Goal: Task Accomplishment & Management: Manage account settings

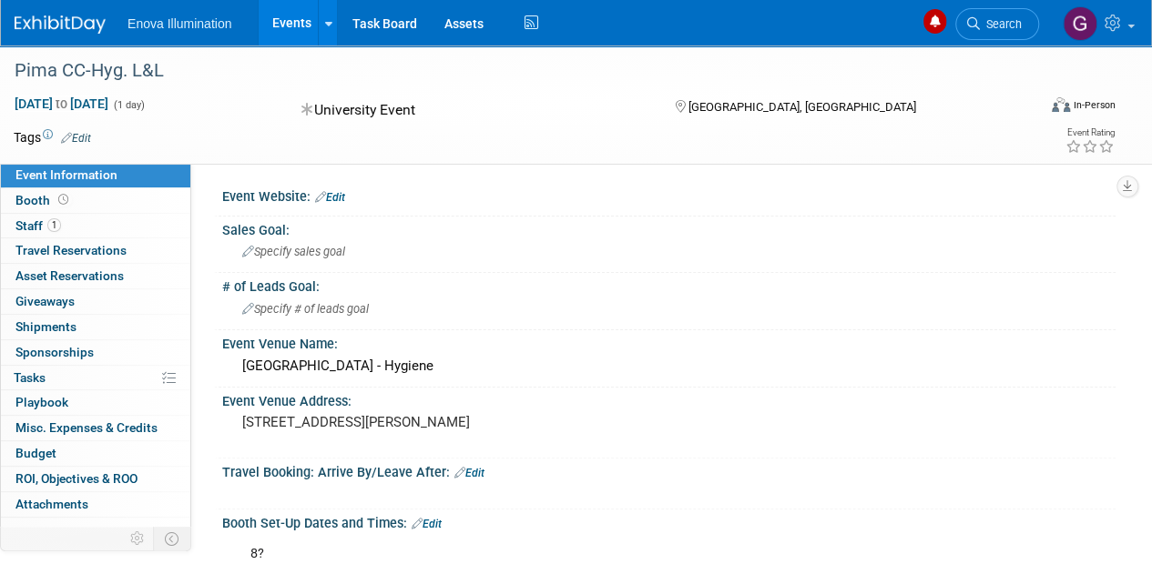
click at [177, 24] on span "Enova Illumination" at bounding box center [179, 23] width 104 height 15
click at [80, 21] on img at bounding box center [60, 24] width 91 height 18
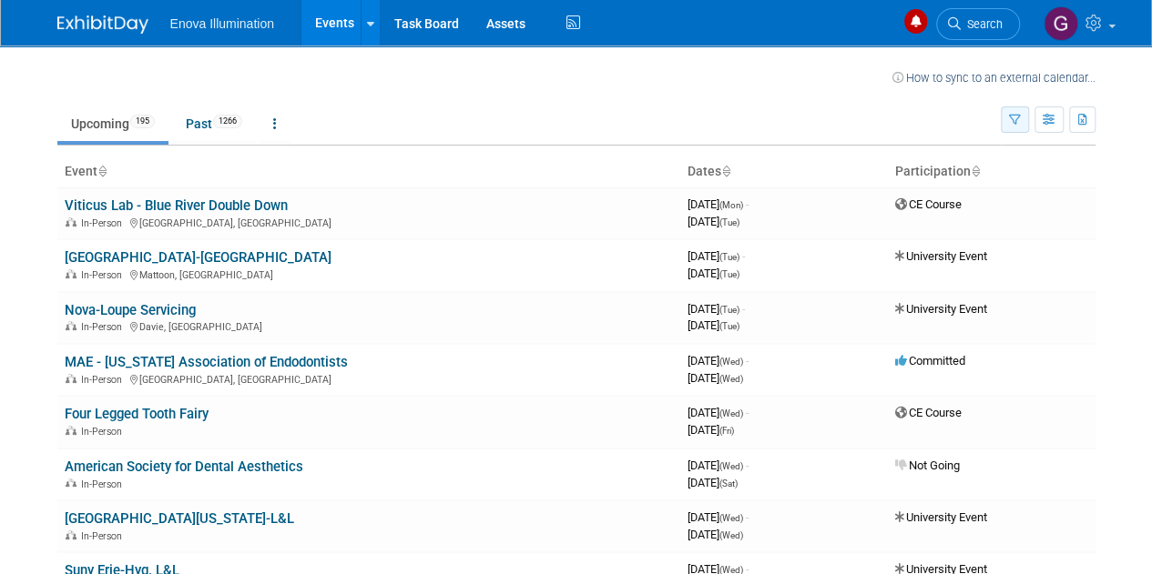
click at [1018, 121] on icon "button" at bounding box center [1015, 121] width 12 height 12
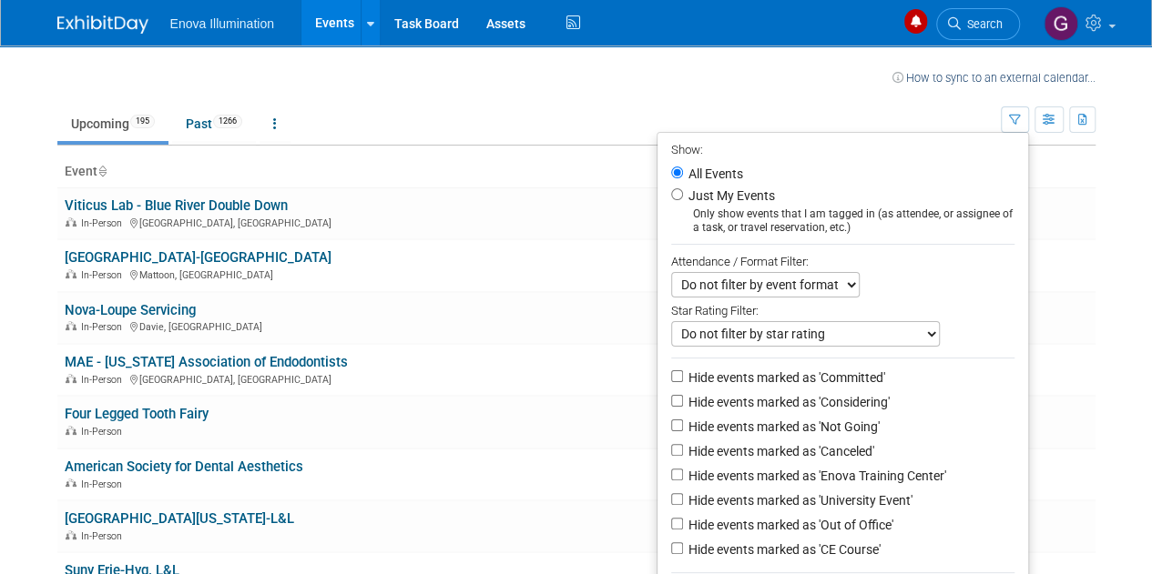
click at [685, 188] on label "Just My Events" at bounding box center [730, 196] width 90 height 18
click at [683, 188] on input "Just My Events" at bounding box center [677, 194] width 12 height 12
radio input "true"
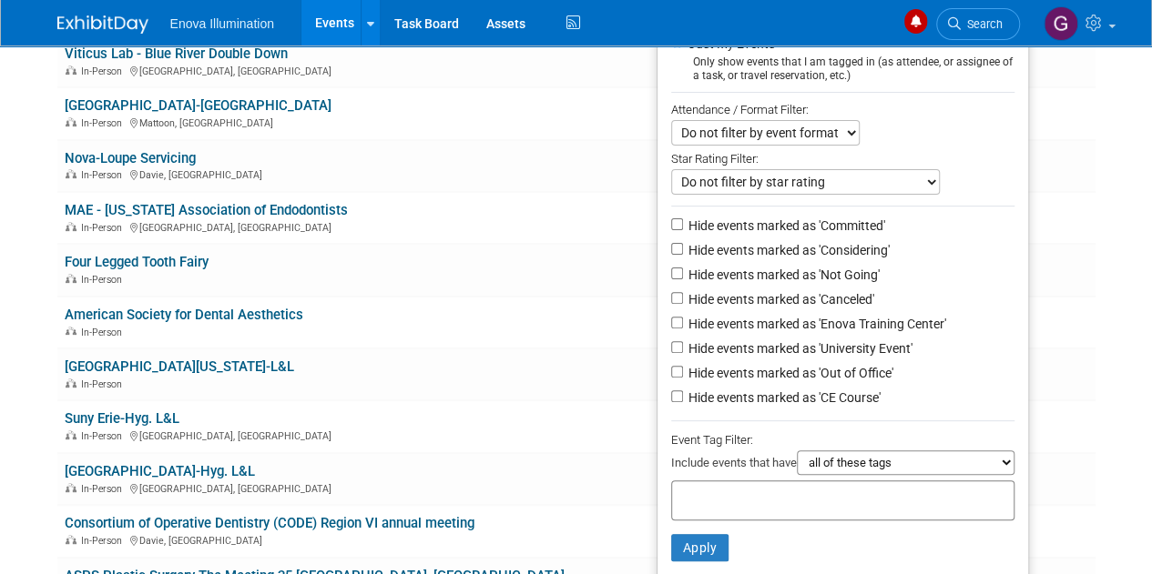
scroll to position [155, 0]
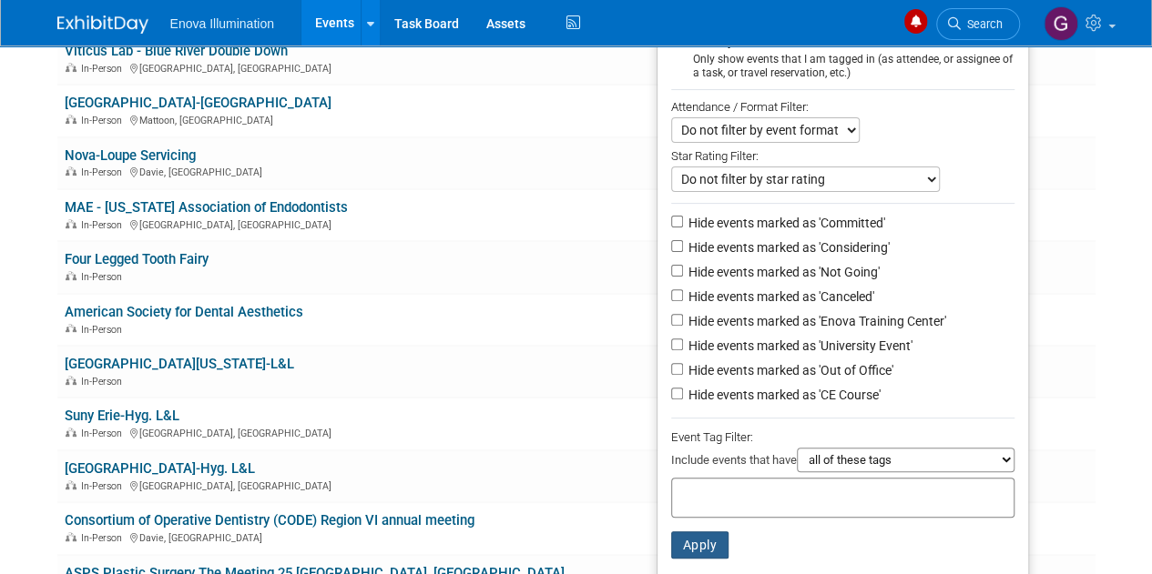
click at [697, 544] on button "Apply" at bounding box center [700, 545] width 58 height 27
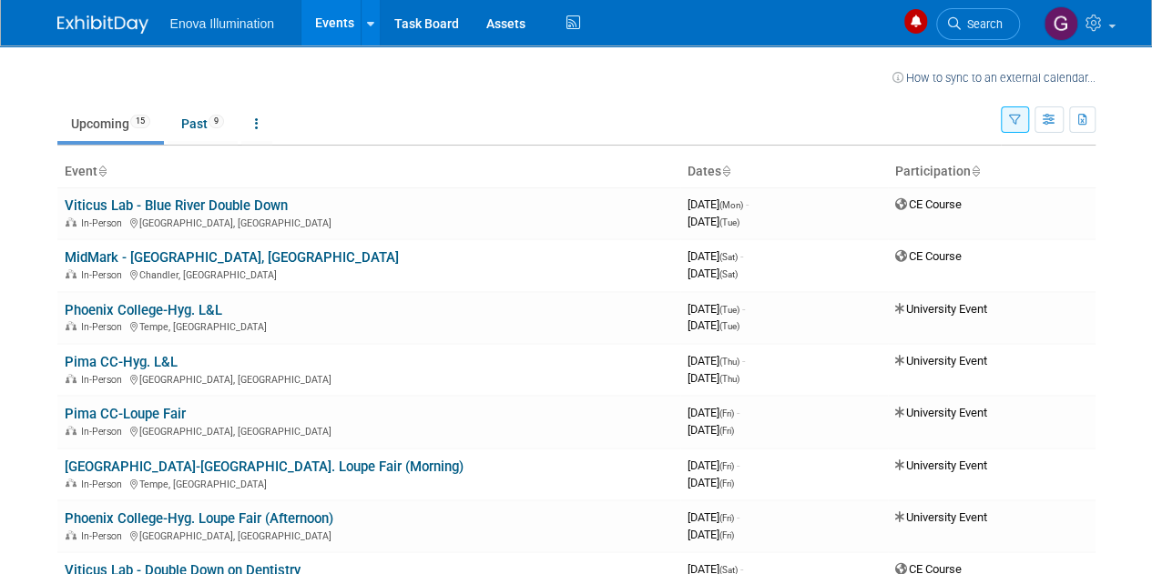
click at [637, 240] on td "MidMark - [GEOGRAPHIC_DATA], [GEOGRAPHIC_DATA] In-Person [GEOGRAPHIC_DATA], [GE…" at bounding box center [368, 265] width 623 height 52
click at [200, 257] on link "MidMark - [GEOGRAPHIC_DATA], [GEOGRAPHIC_DATA]" at bounding box center [232, 257] width 334 height 16
